Goal: Check status: Check status

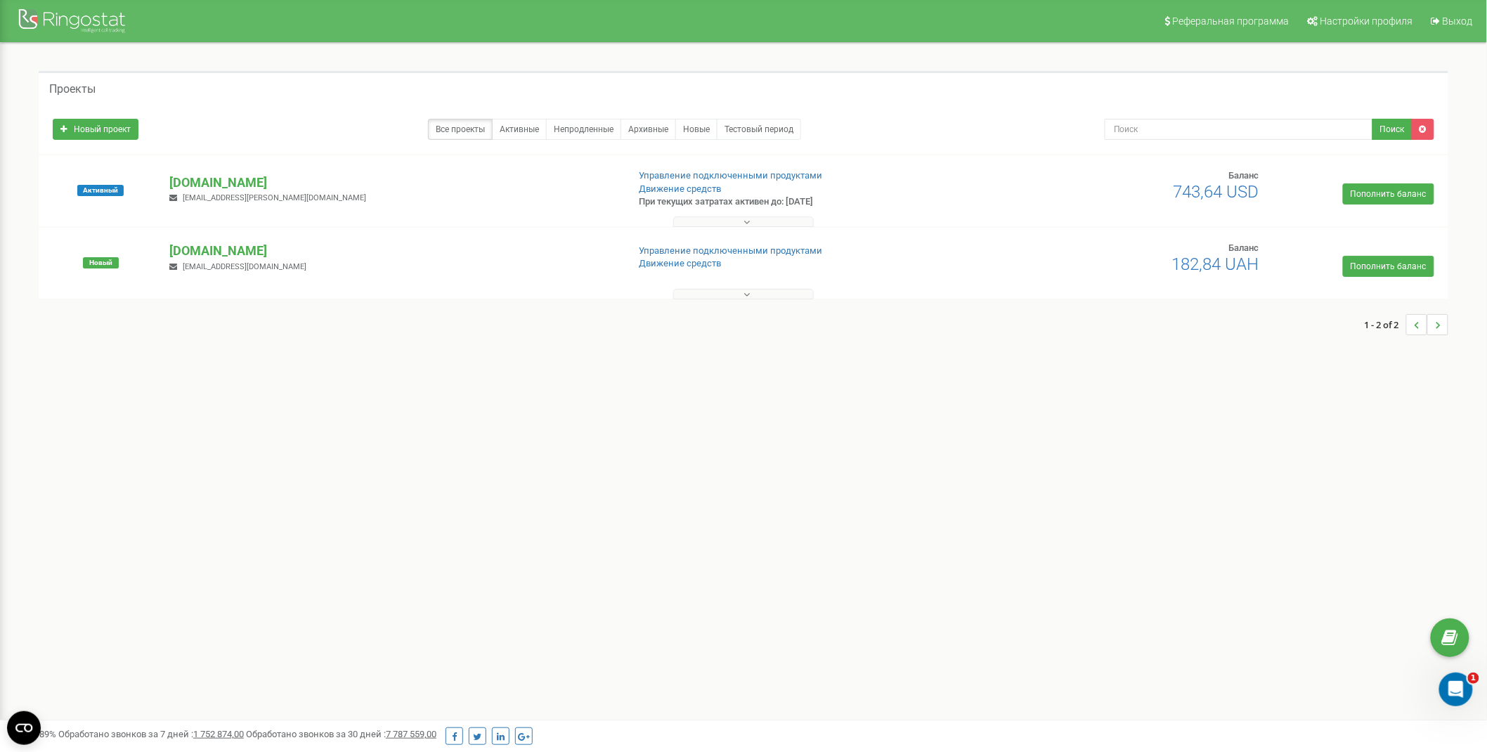
click at [769, 221] on button at bounding box center [743, 221] width 141 height 11
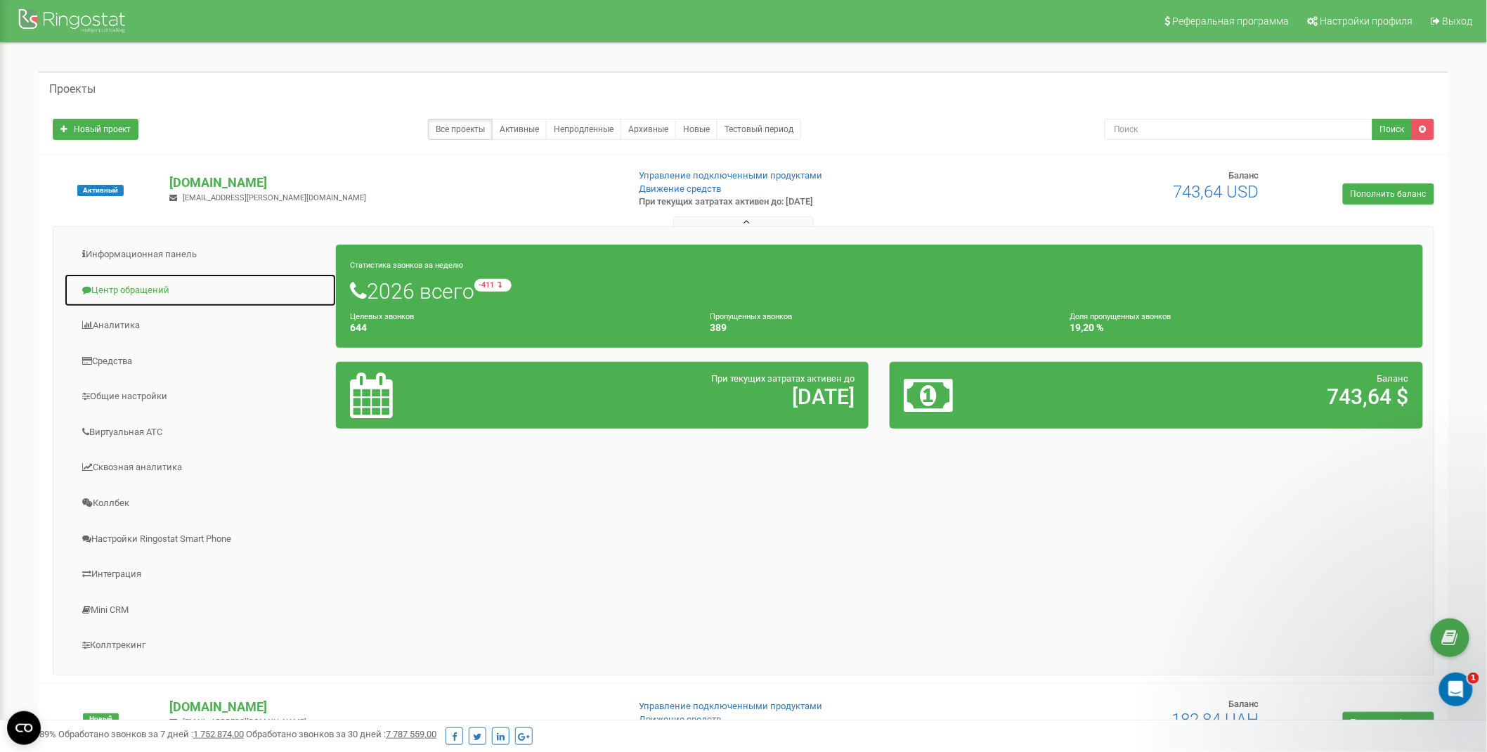
click at [134, 277] on link "Центр обращений" at bounding box center [200, 290] width 273 height 34
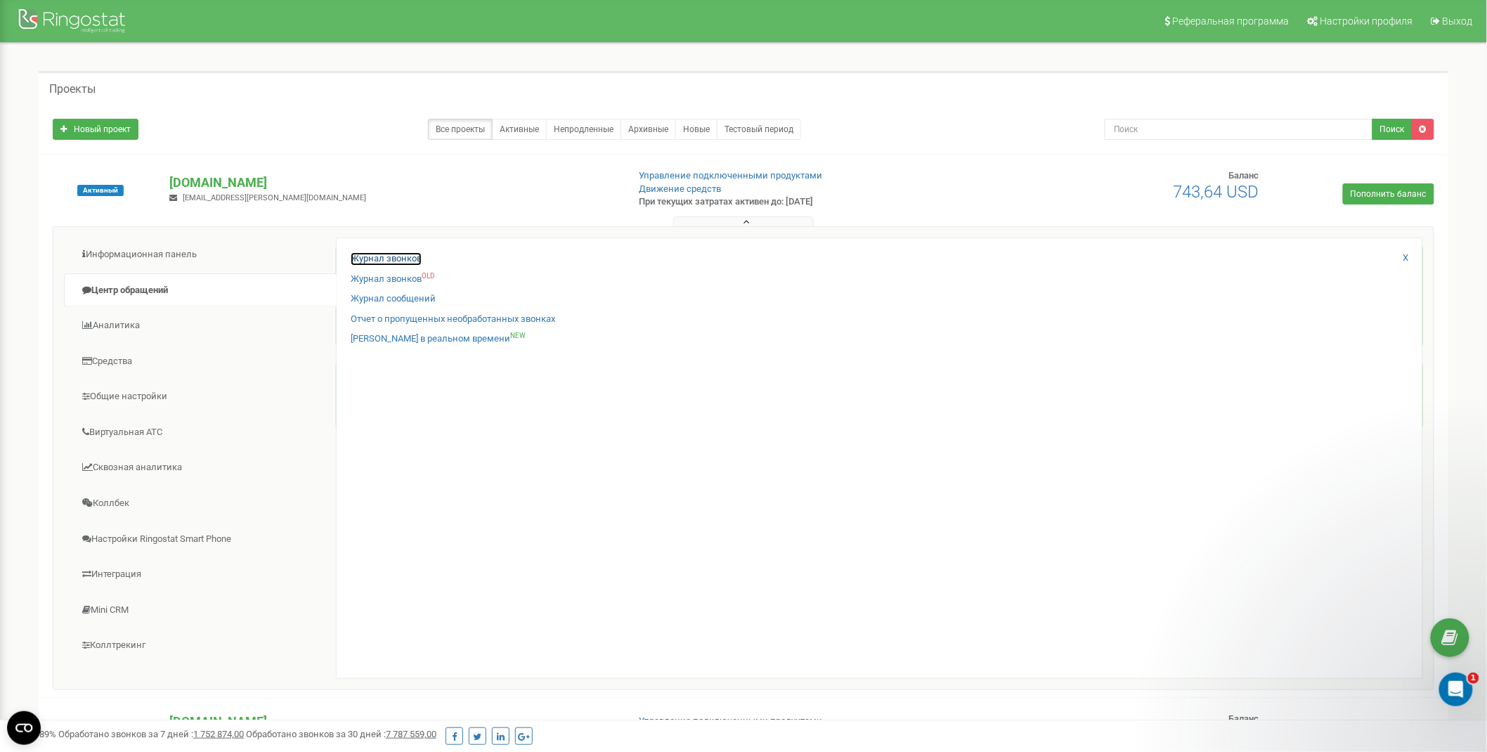
click at [388, 261] on link "Журнал звонков" at bounding box center [386, 258] width 71 height 13
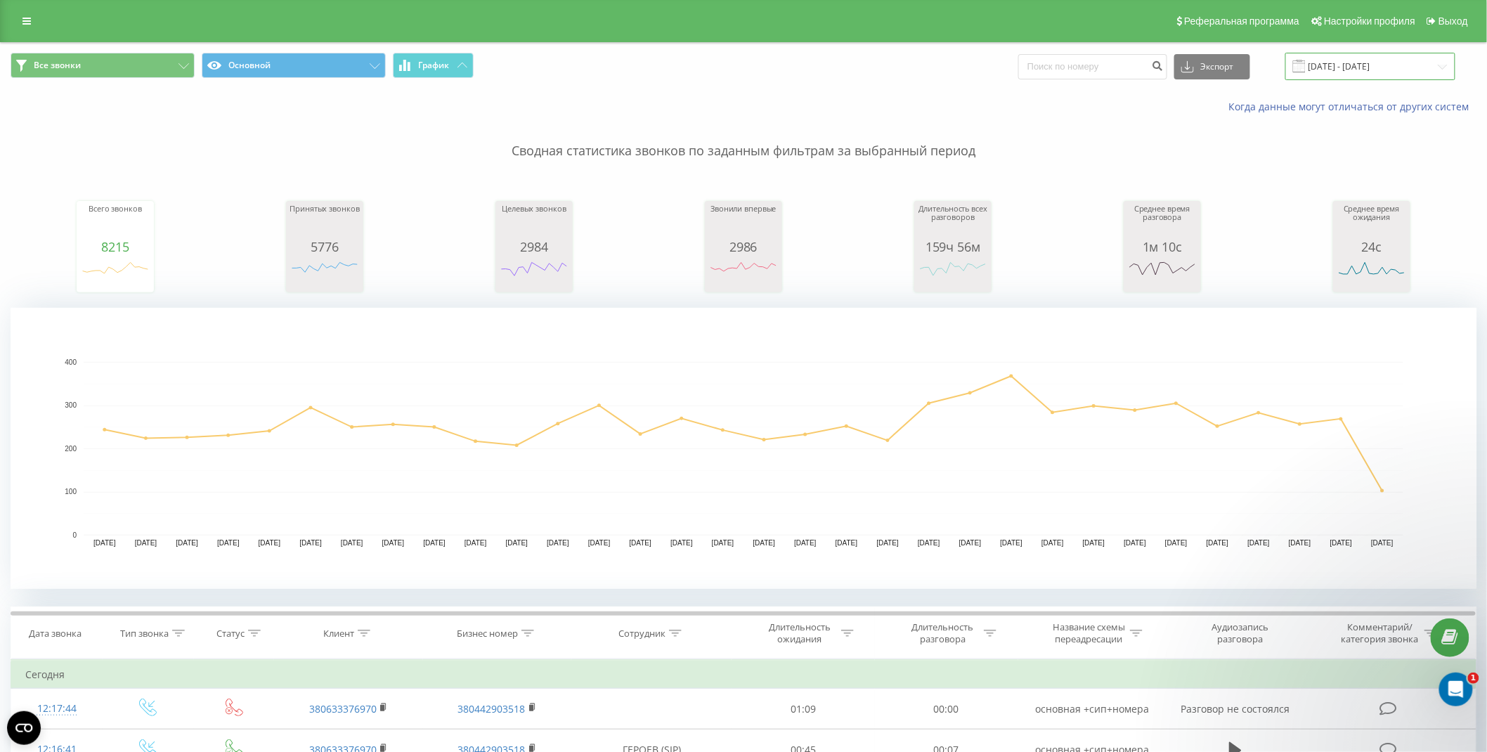
click at [1316, 69] on input "[DATE] - [DATE]" at bounding box center [1370, 66] width 170 height 27
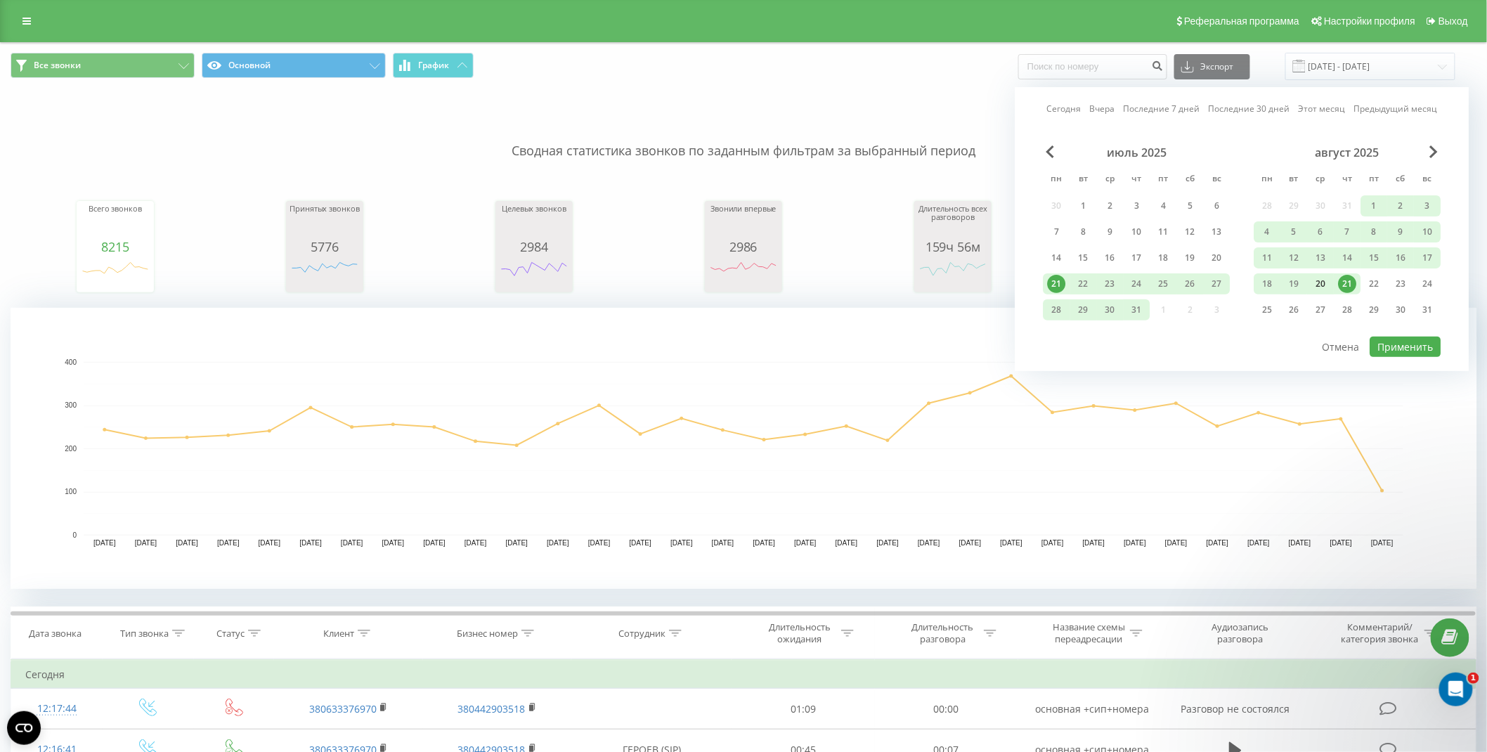
click at [1323, 280] on div "20" at bounding box center [1321, 284] width 18 height 18
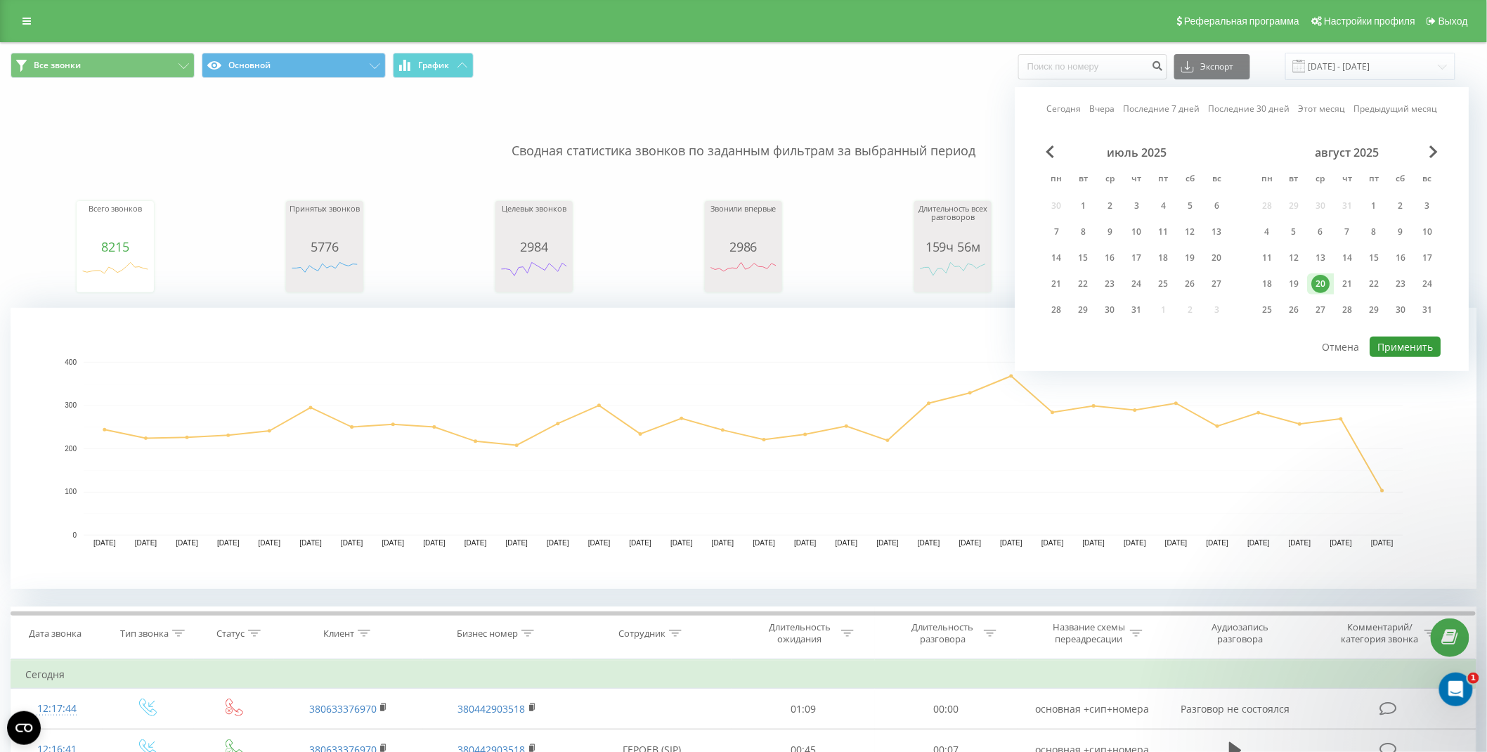
click at [1404, 348] on button "Применить" at bounding box center [1405, 347] width 71 height 20
type input "[DATE] - [DATE]"
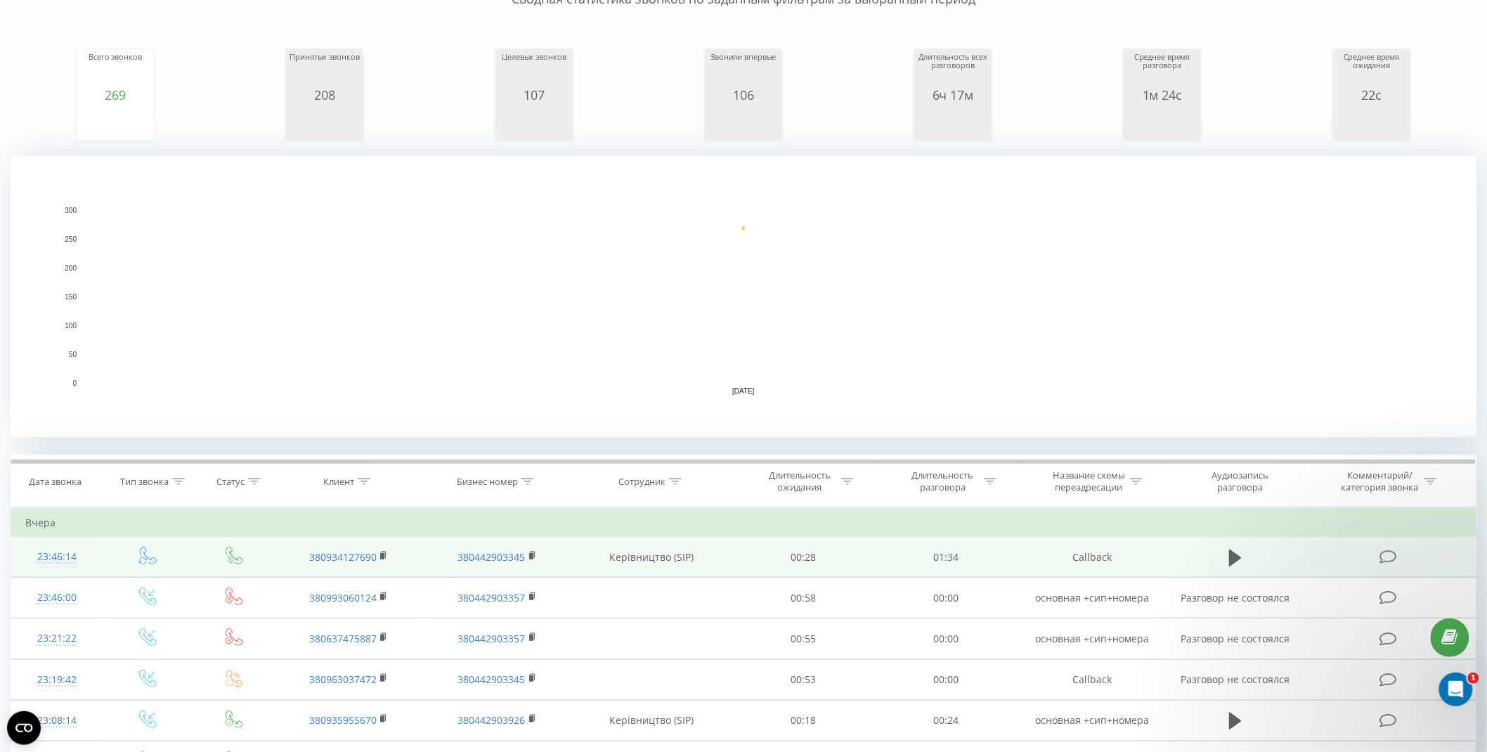
scroll to position [156, 0]
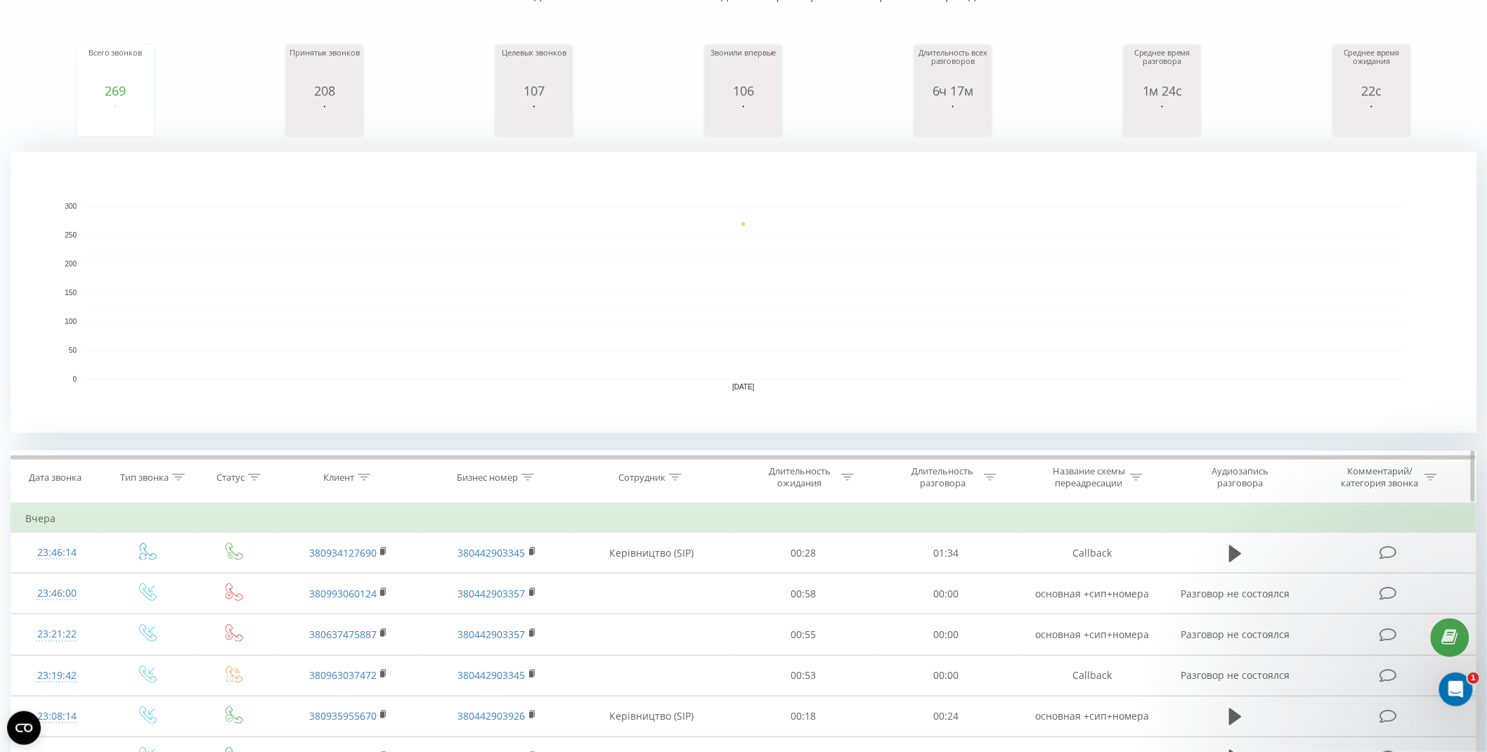
click at [362, 474] on icon at bounding box center [364, 476] width 13 height 7
click at [355, 575] on input "text" at bounding box center [349, 578] width 124 height 25
paste input "380999732574"
type input "380999732574"
click at [366, 608] on span "OK" at bounding box center [377, 605] width 39 height 22
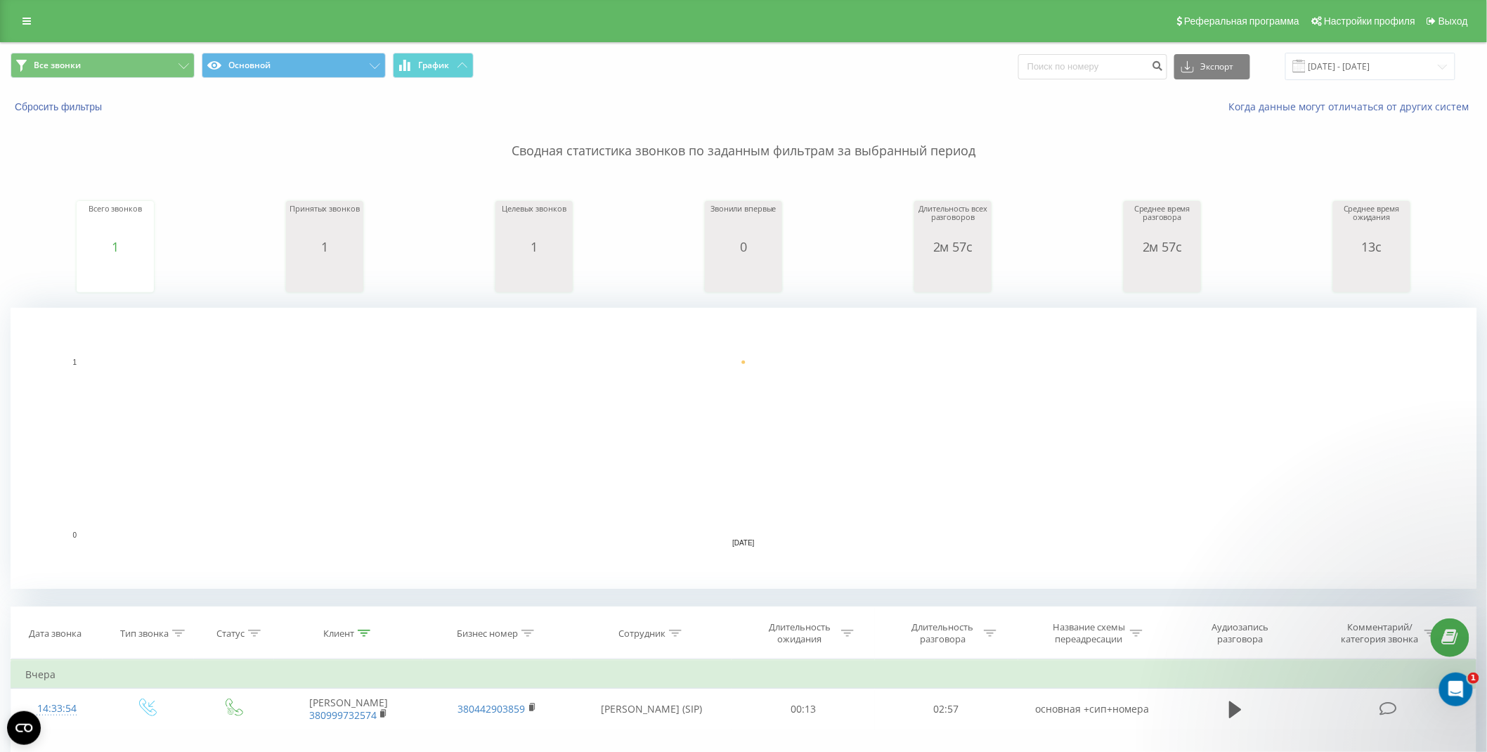
scroll to position [276, 0]
